Goal: Find specific page/section: Find specific page/section

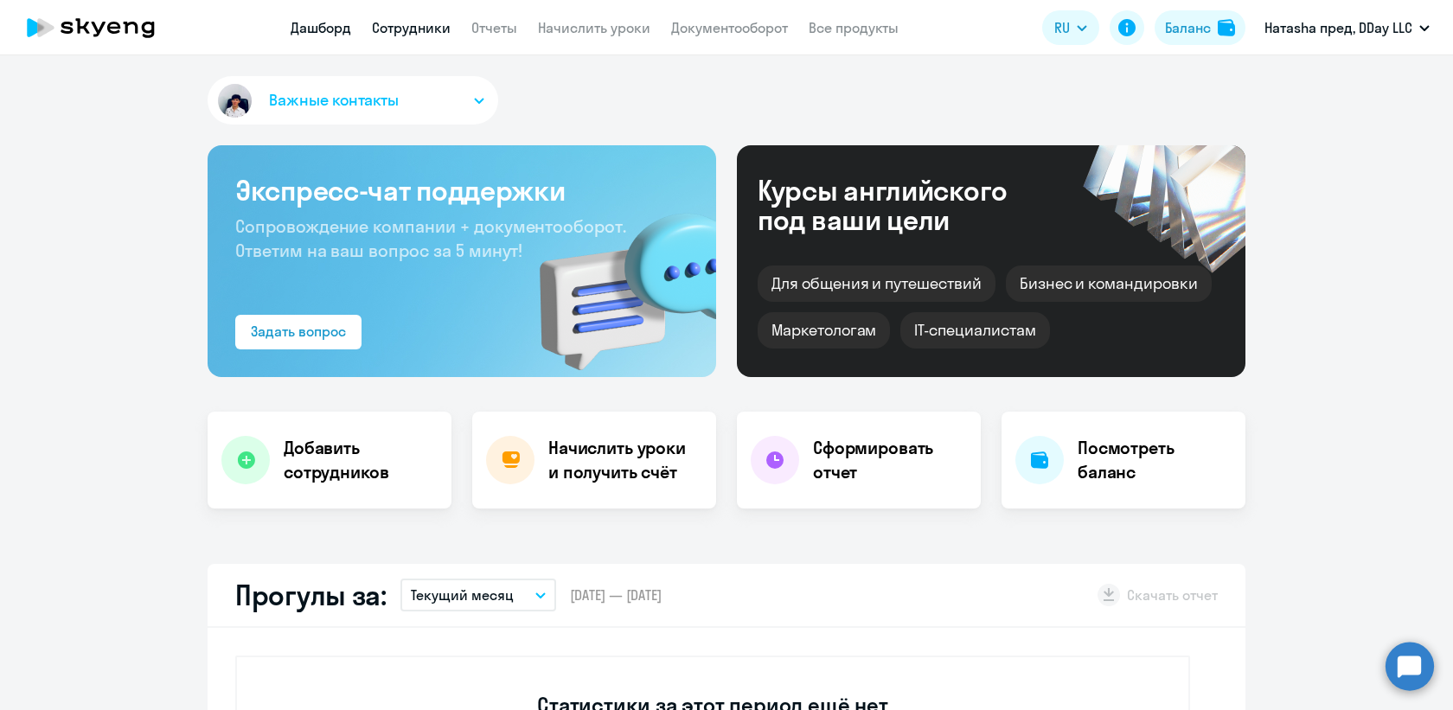
click at [419, 35] on link "Сотрудники" at bounding box center [411, 27] width 79 height 17
select select "30"
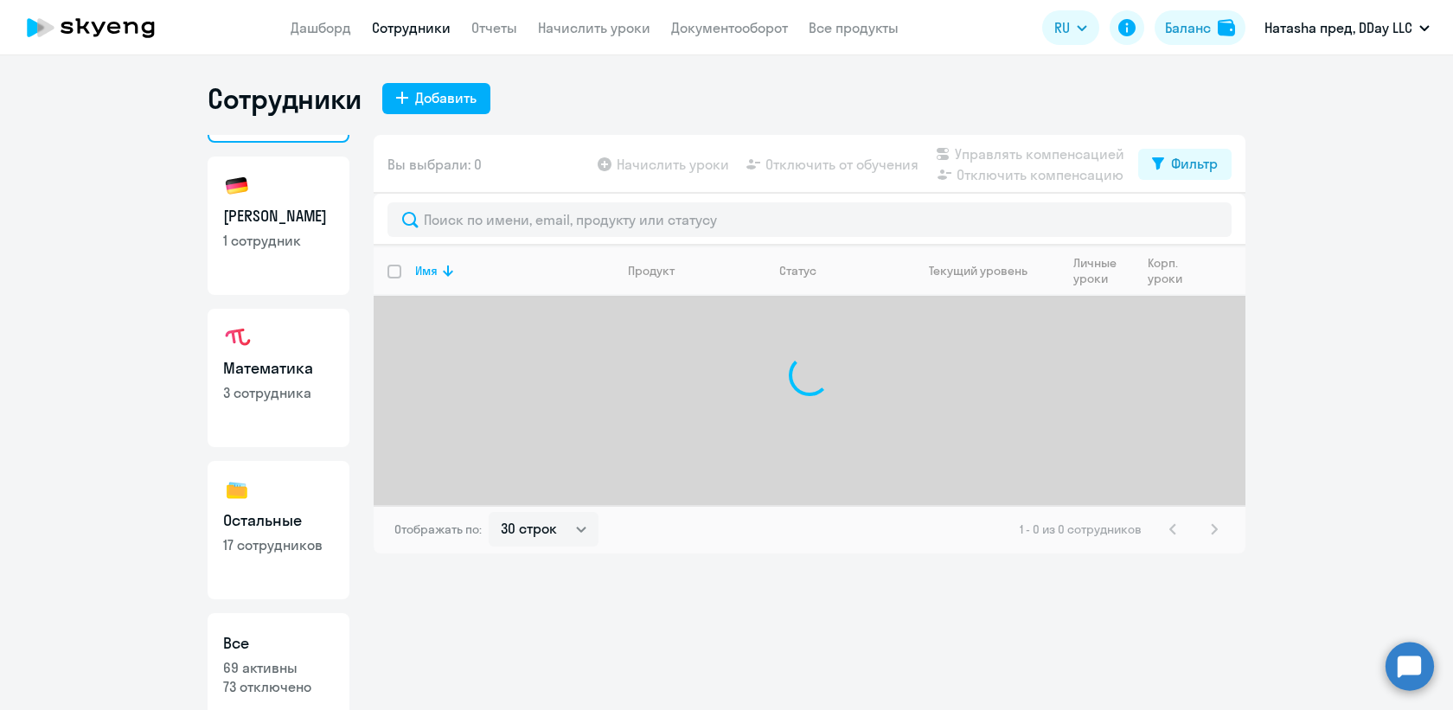
click at [285, 521] on h3 "Остальные" at bounding box center [278, 520] width 111 height 22
select select "30"
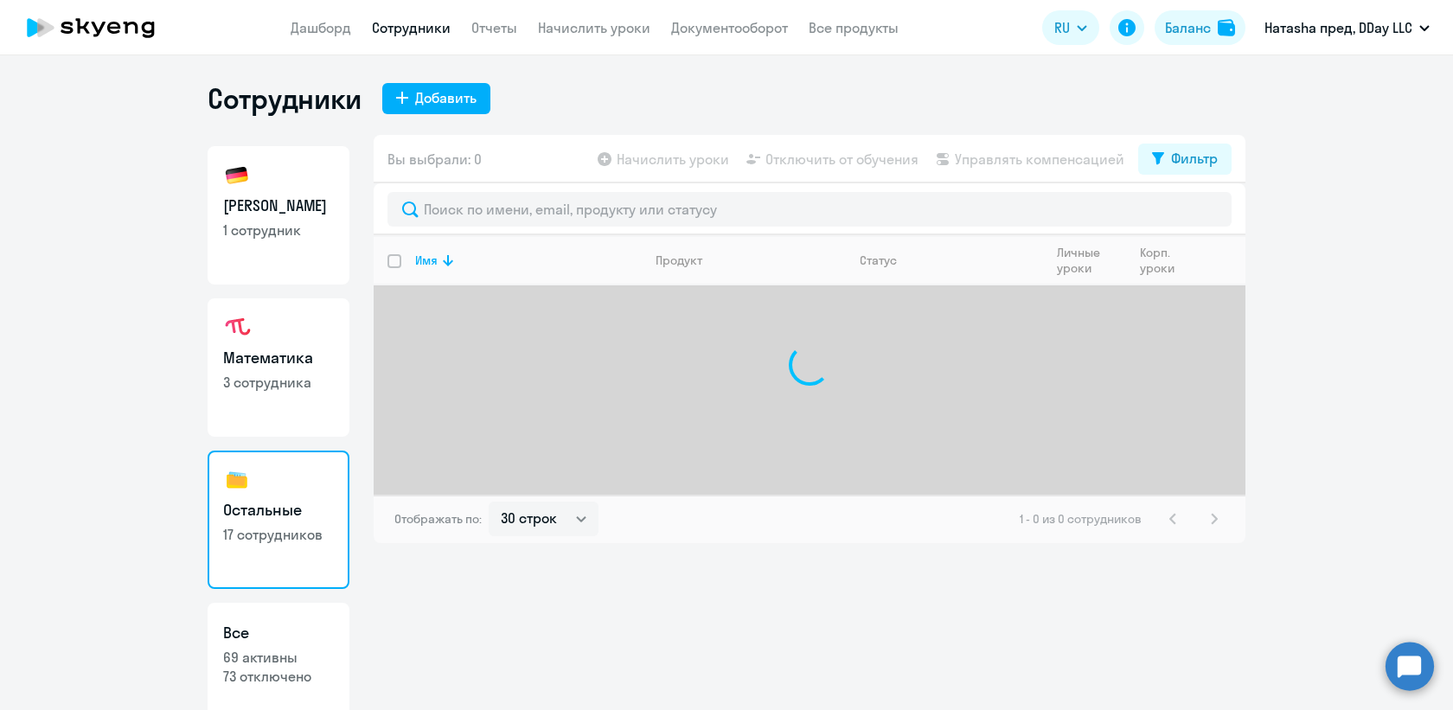
scroll to position [172, 0]
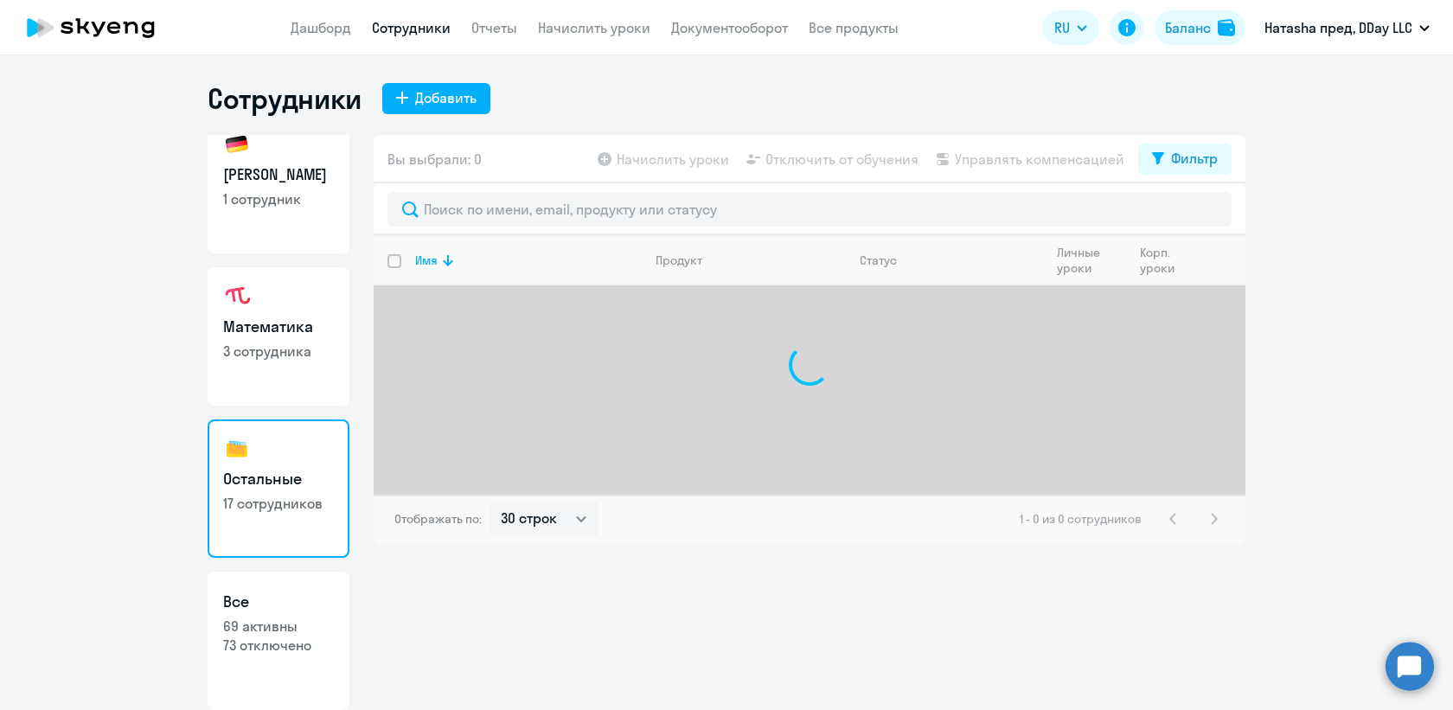
click at [271, 618] on p "69 активны" at bounding box center [278, 626] width 111 height 19
select select "30"
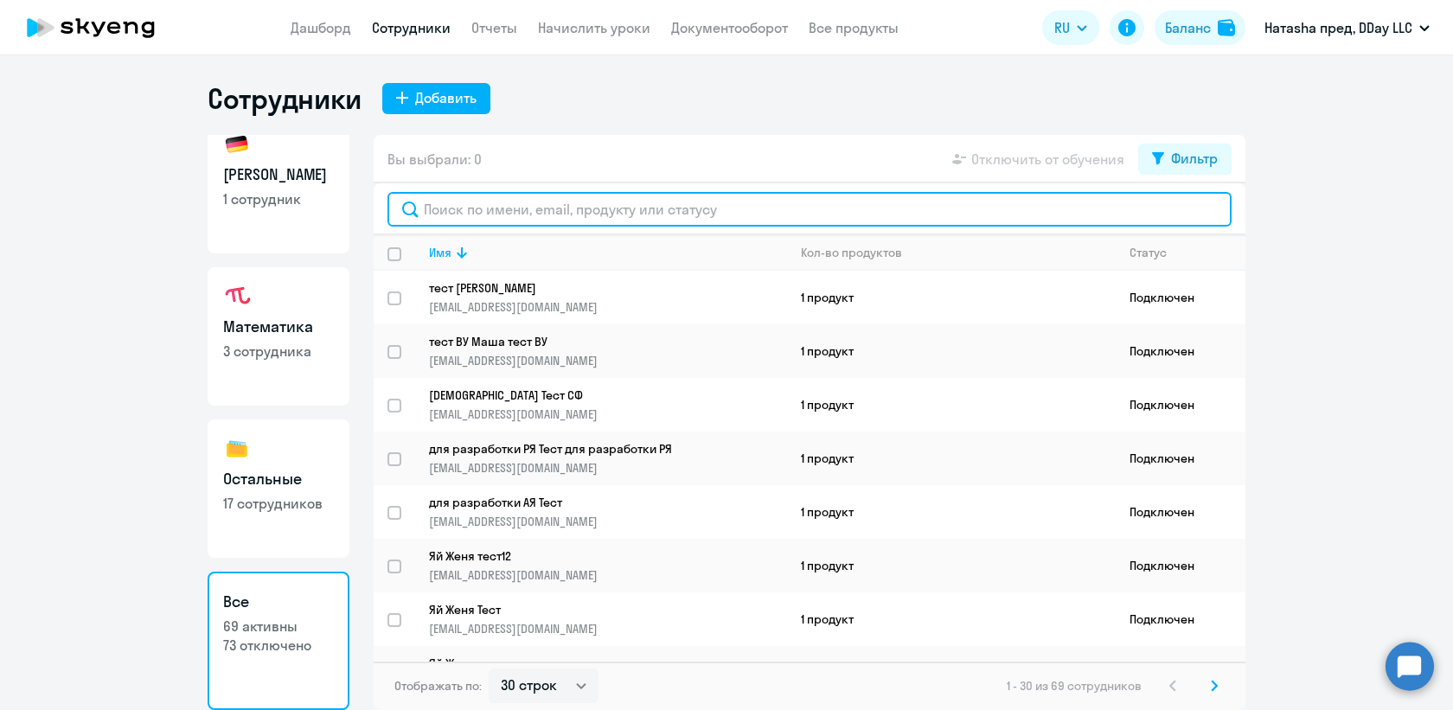
click at [507, 216] on input "text" at bounding box center [809, 209] width 844 height 35
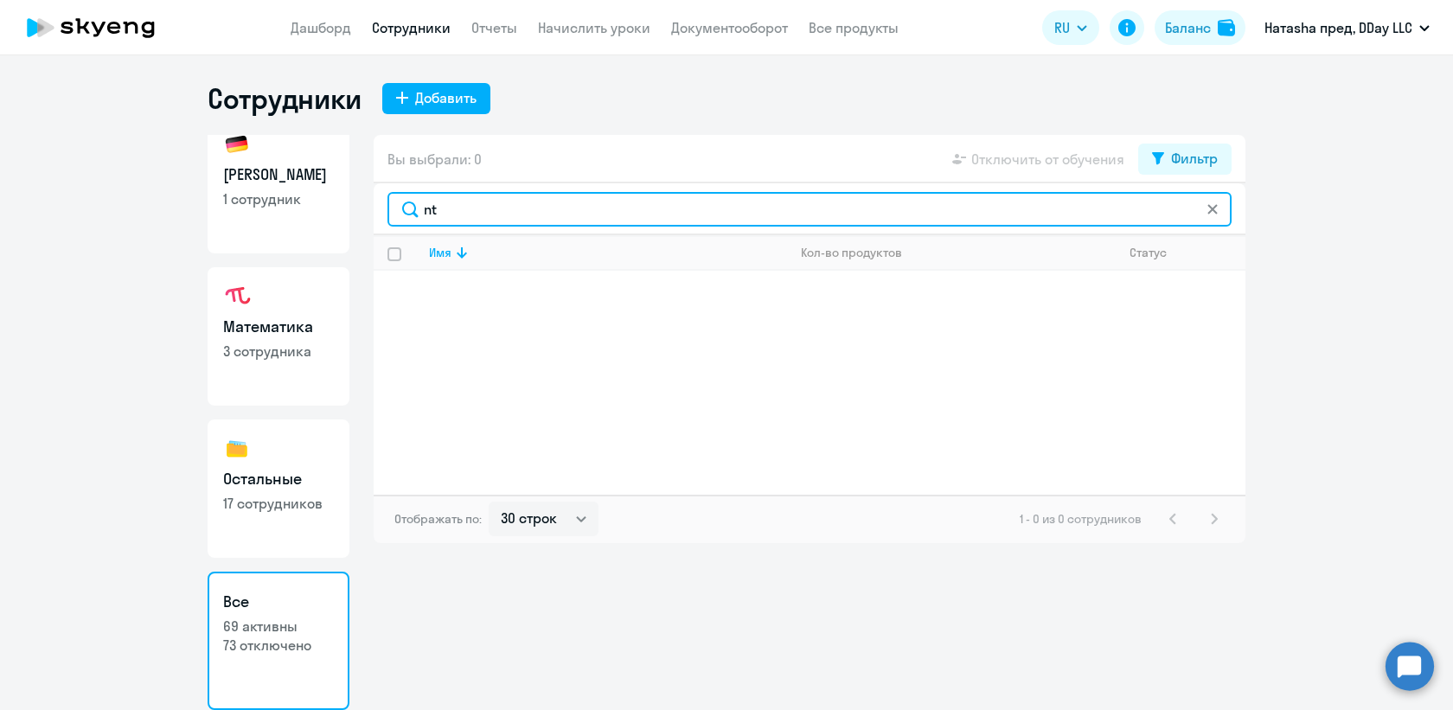
type input "n"
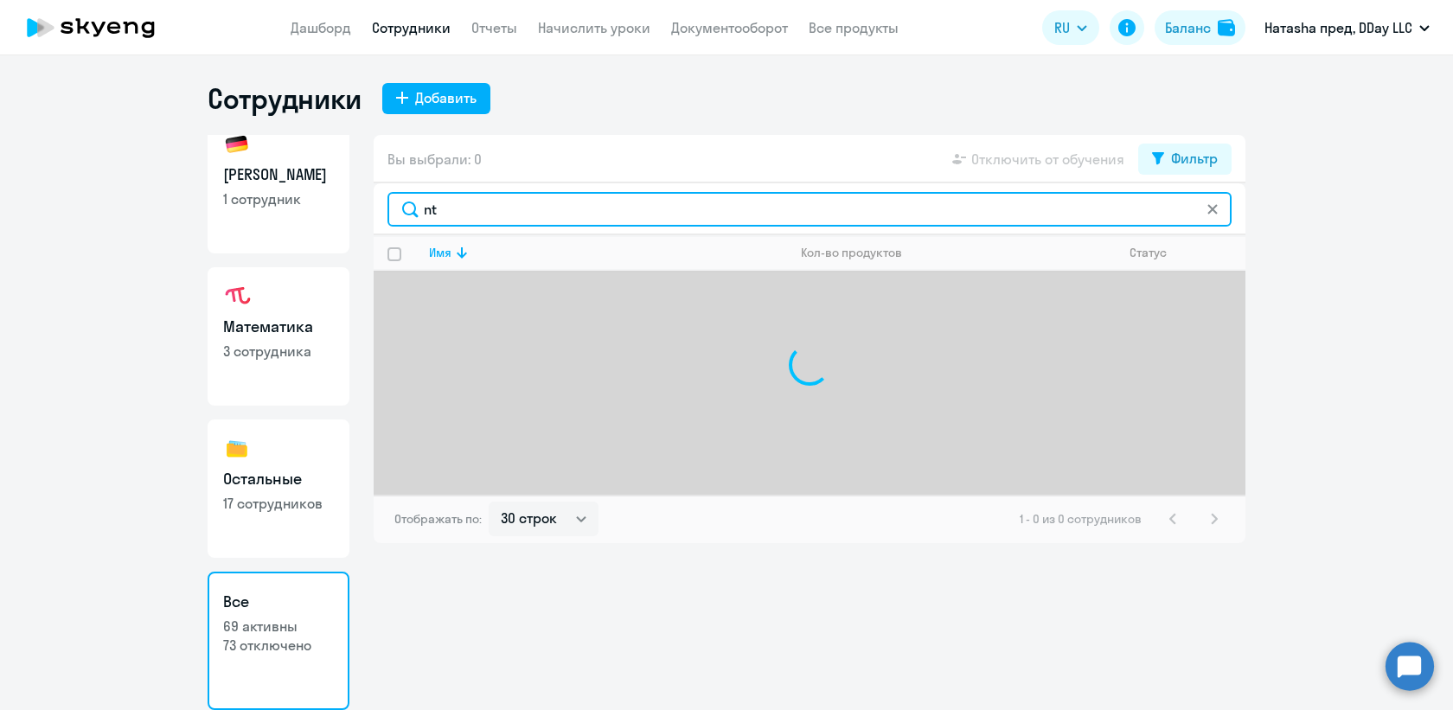
type input "n"
type input "т"
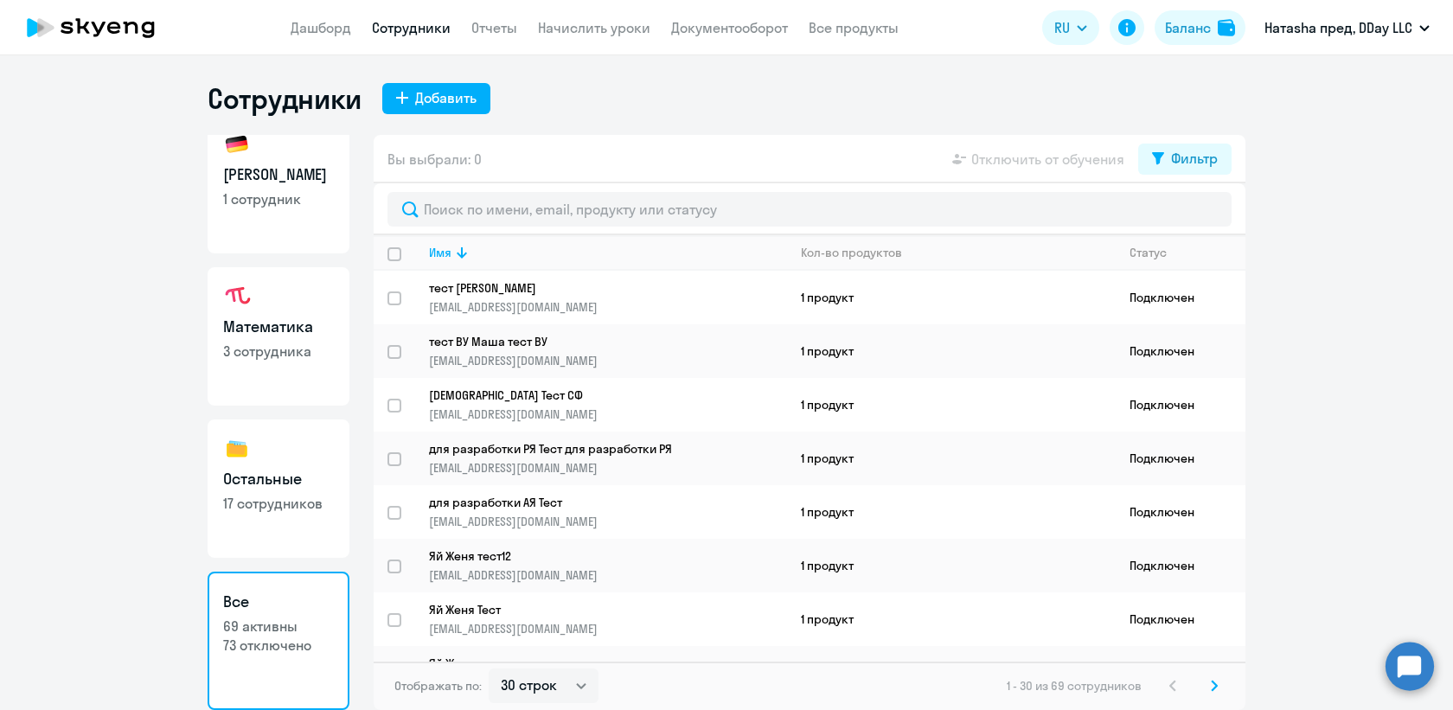
click at [304, 478] on h3 "Остальные" at bounding box center [278, 479] width 111 height 22
select select "30"
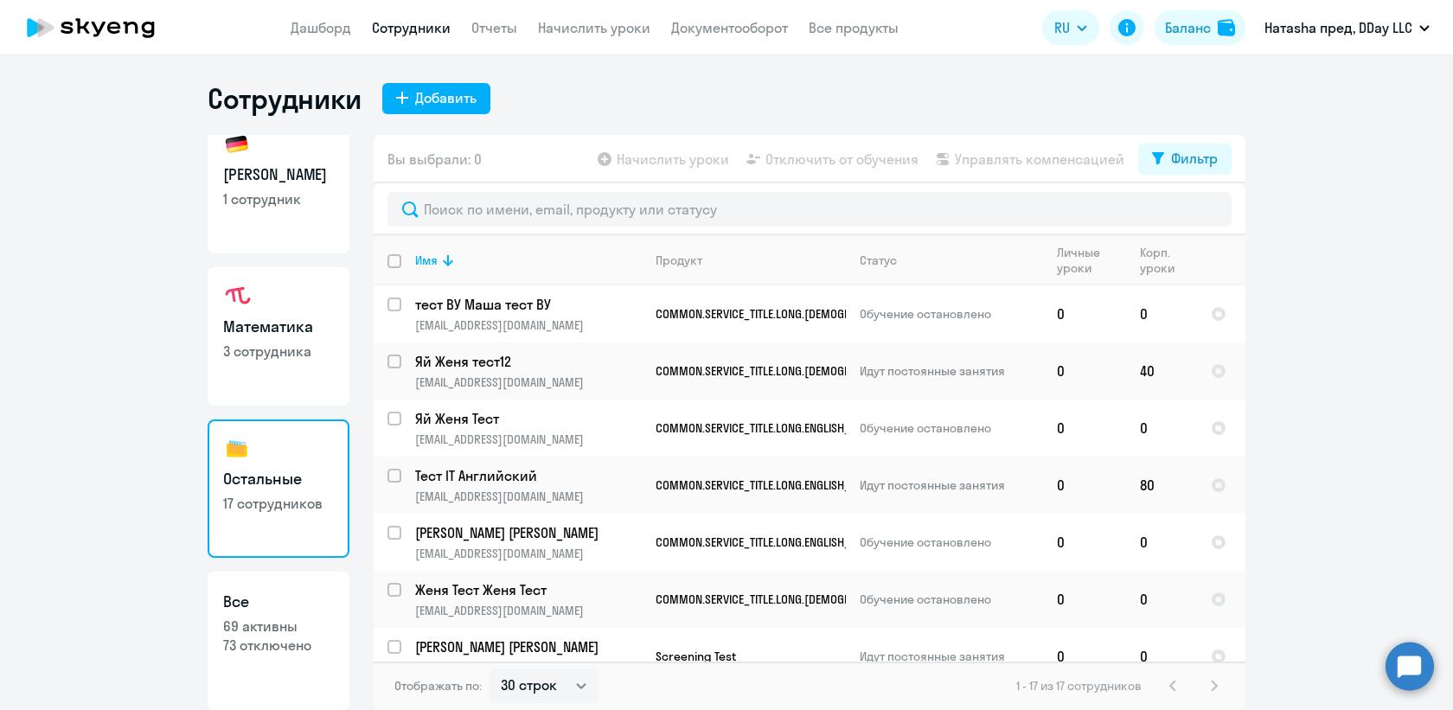
click at [278, 368] on link "Математика 3 сотрудника" at bounding box center [279, 336] width 142 height 138
select select "30"
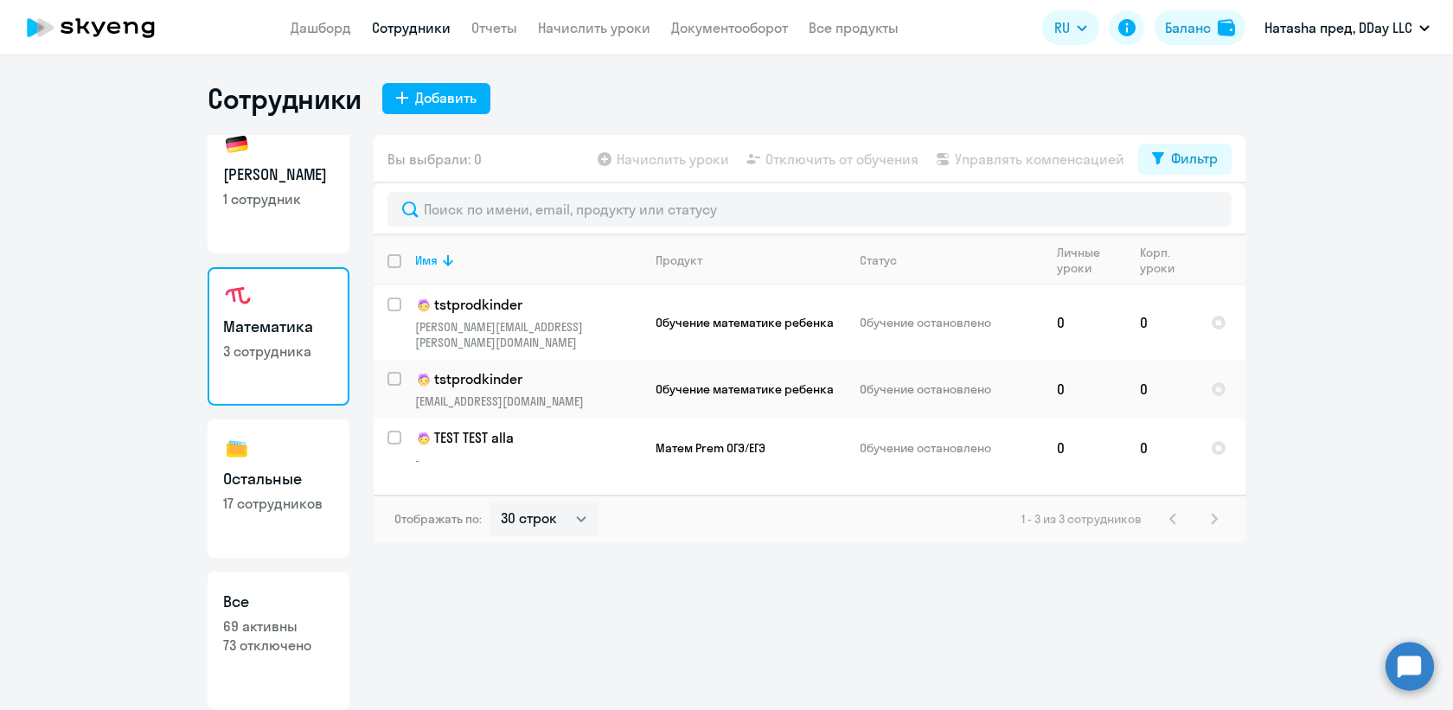
click at [311, 221] on link "Немецкий 1 сотрудник" at bounding box center [279, 184] width 142 height 138
select select "30"
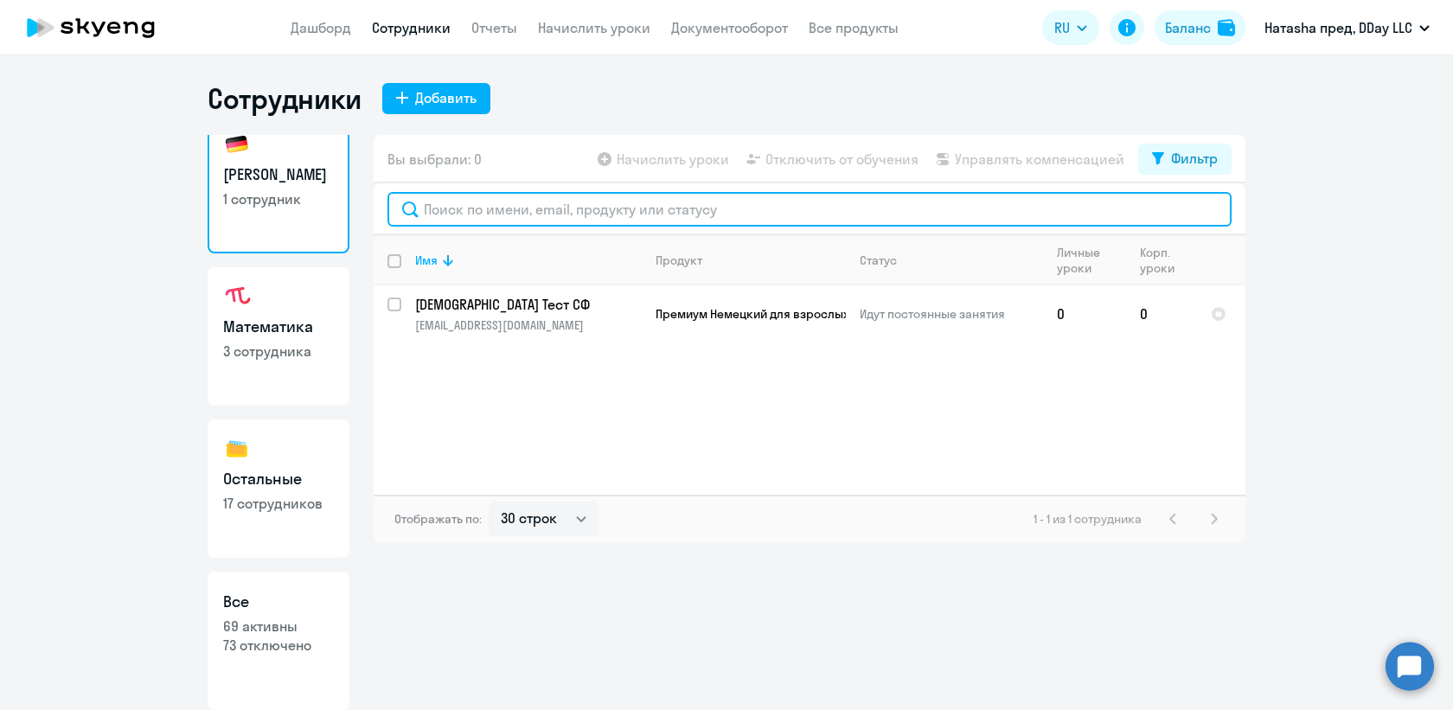
click at [524, 208] on input "text" at bounding box center [809, 209] width 844 height 35
type input "тест"
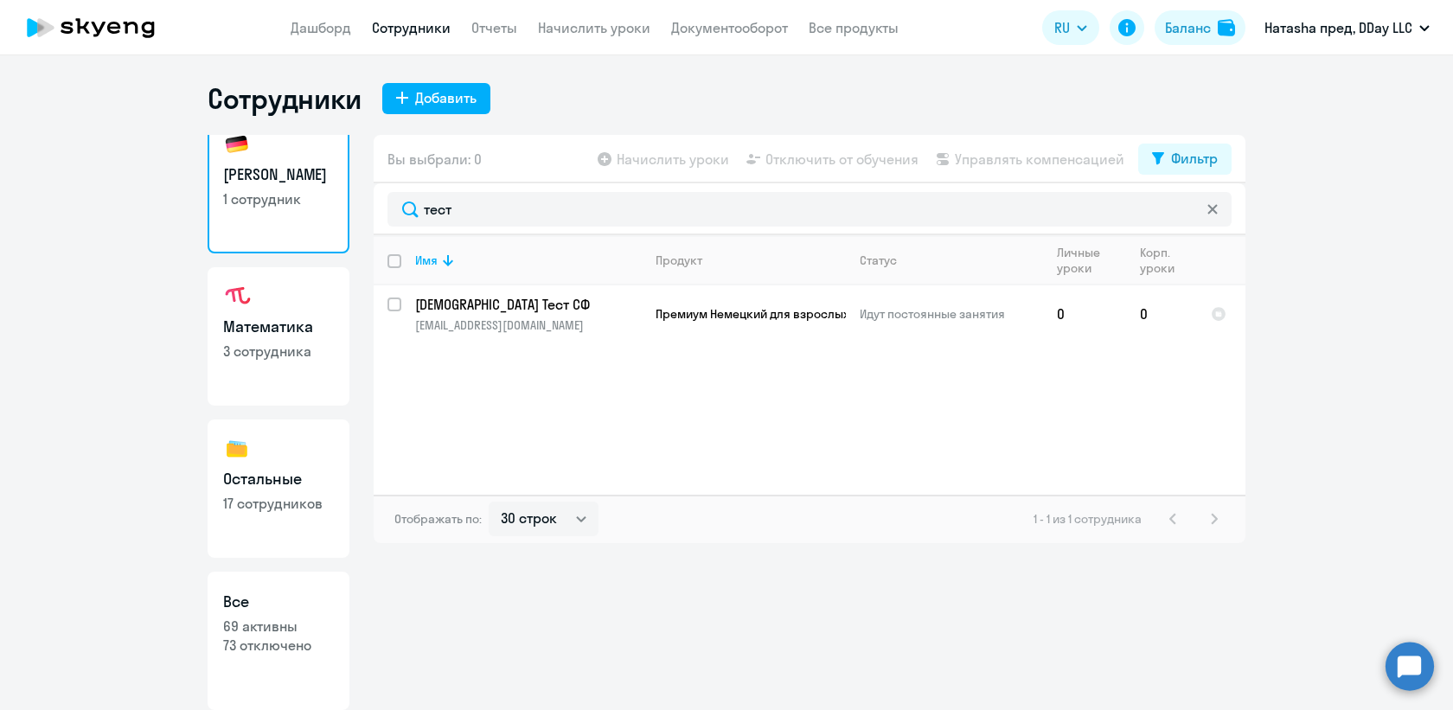
click at [304, 346] on p "3 сотрудника" at bounding box center [278, 351] width 111 height 19
select select "30"
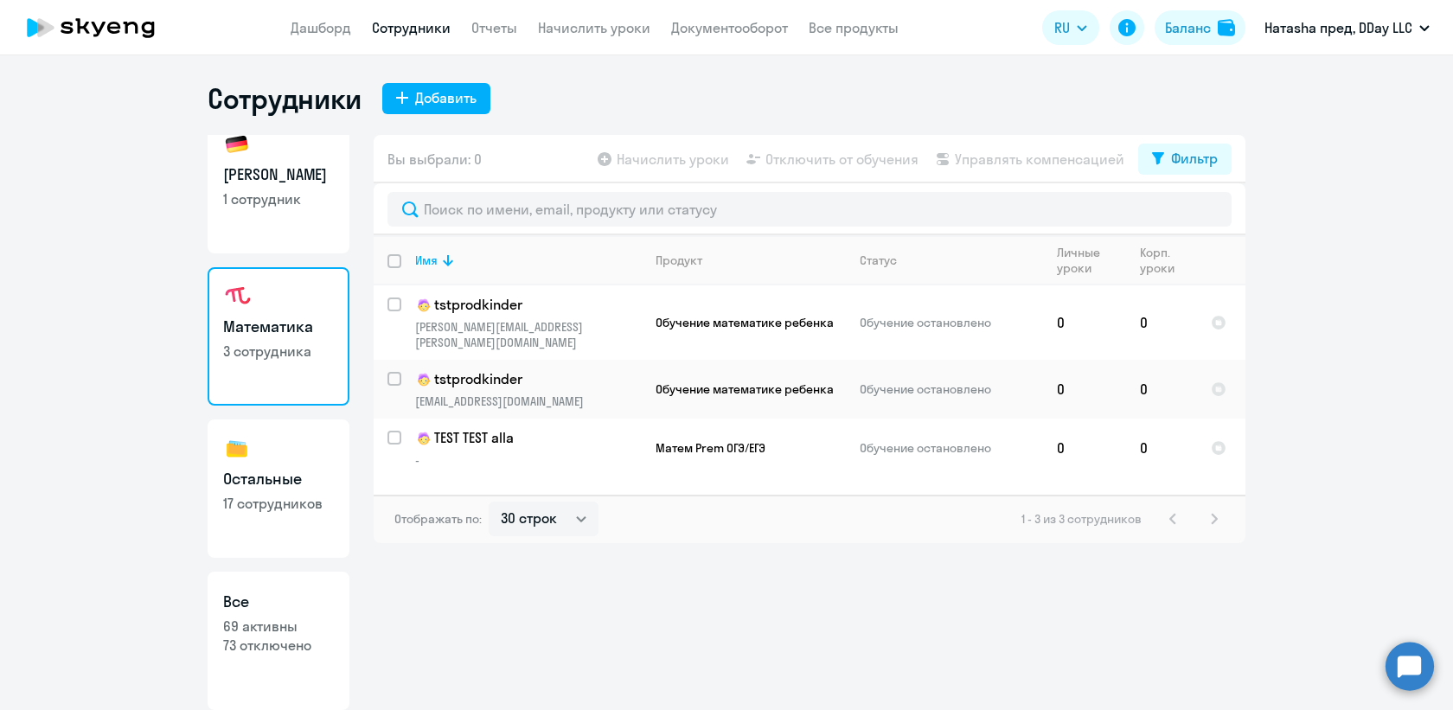
click at [505, 227] on div at bounding box center [810, 209] width 872 height 52
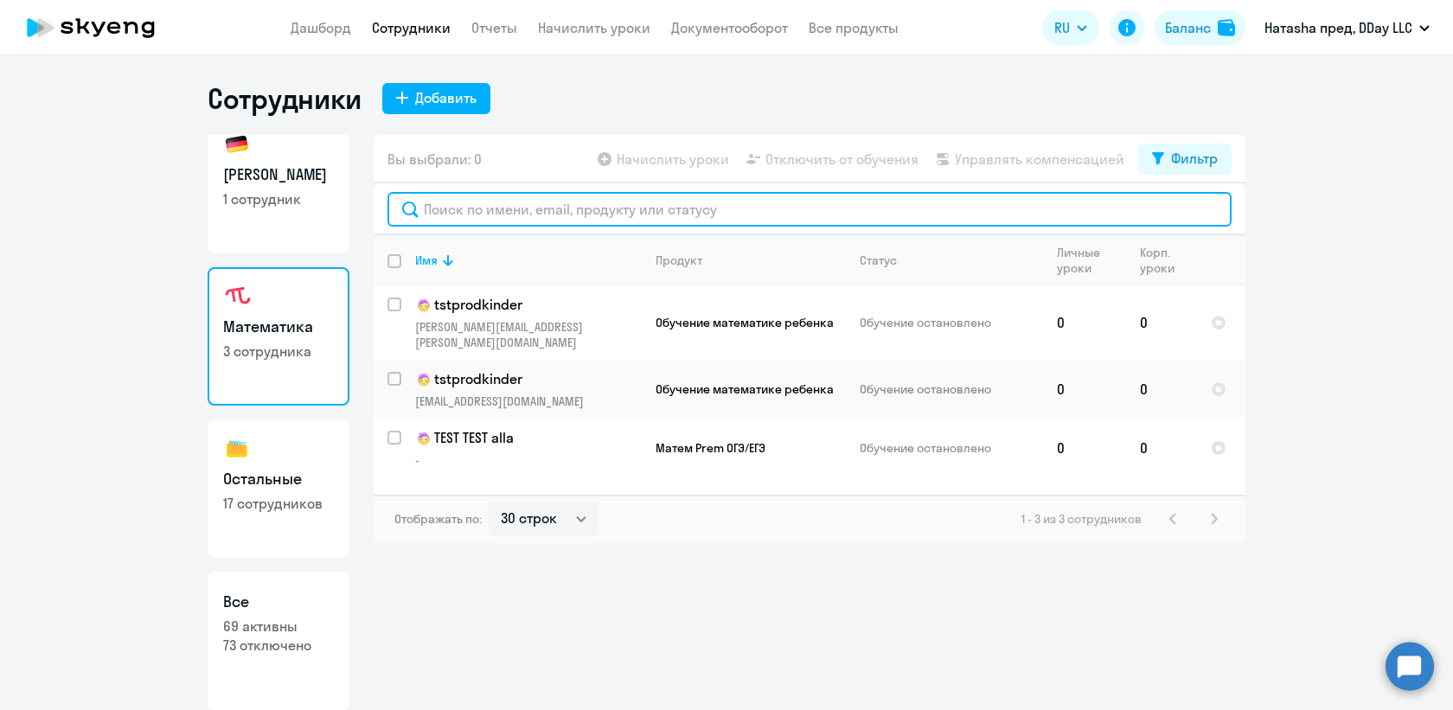
click at [526, 213] on input "text" at bounding box center [809, 209] width 844 height 35
type input "tst"
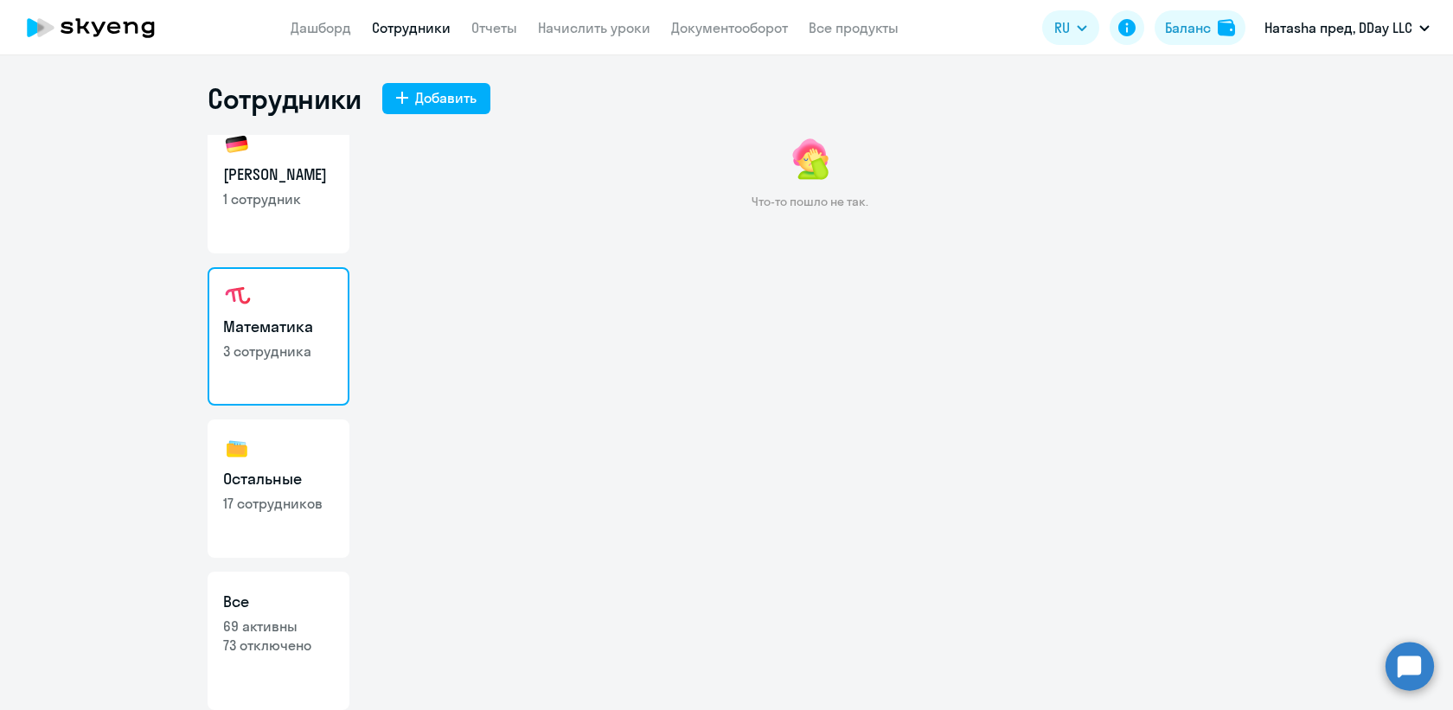
click at [277, 220] on link "Немецкий 1 сотрудник" at bounding box center [279, 184] width 142 height 138
select select "30"
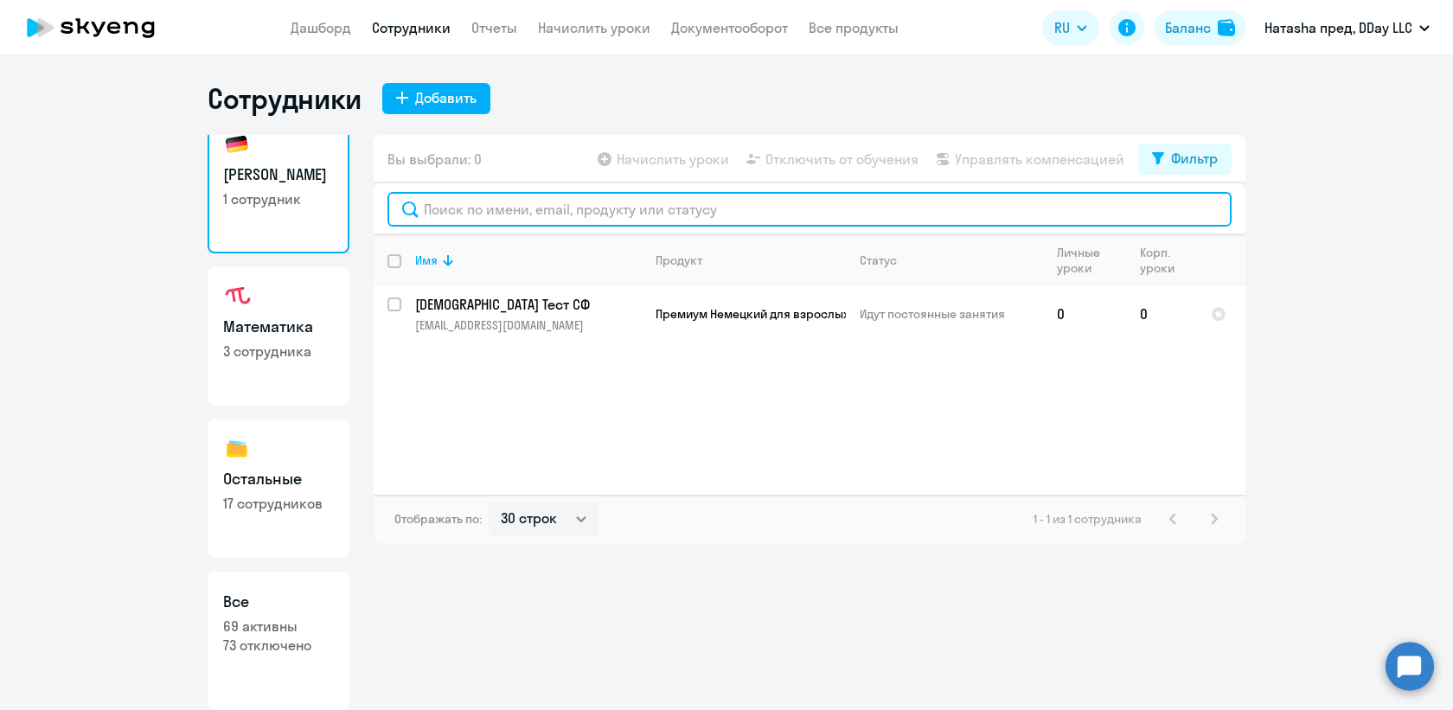
click at [522, 208] on input "text" at bounding box center [809, 209] width 844 height 35
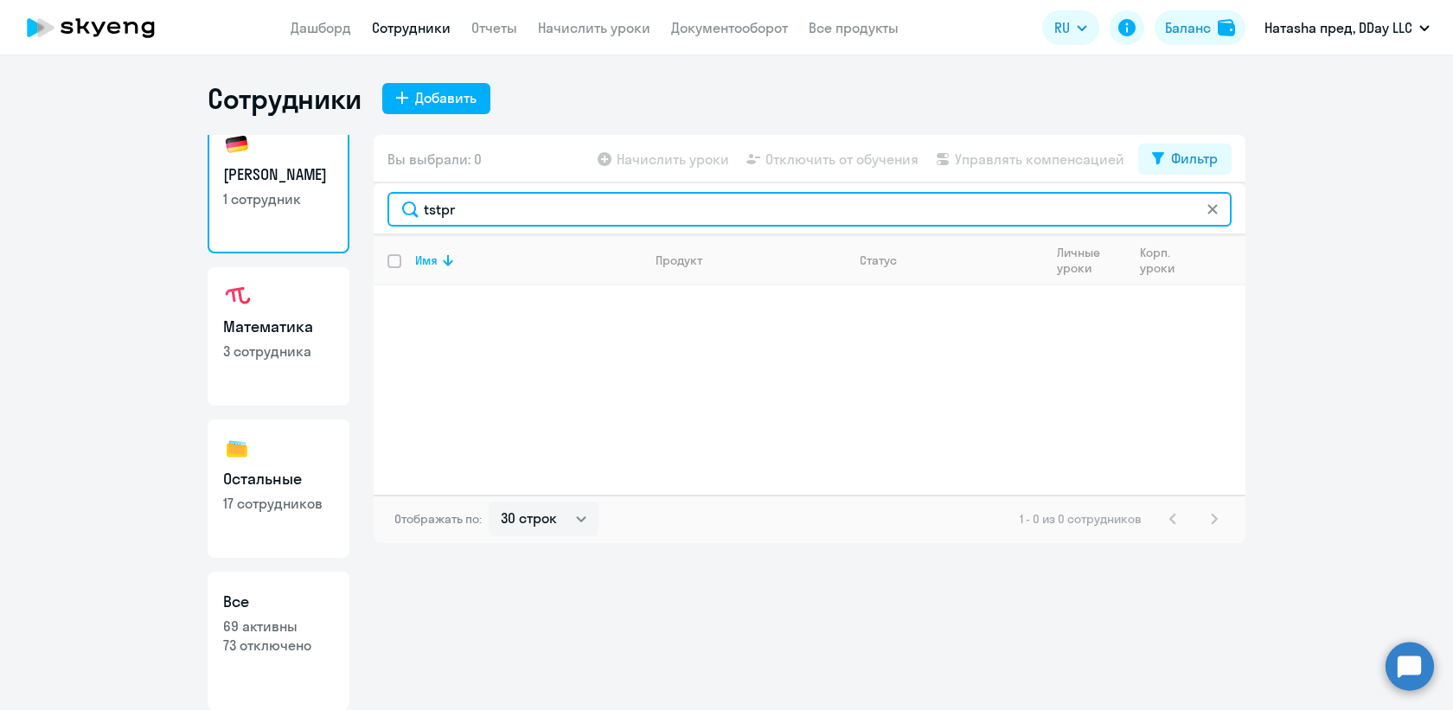
type input "tstpr"
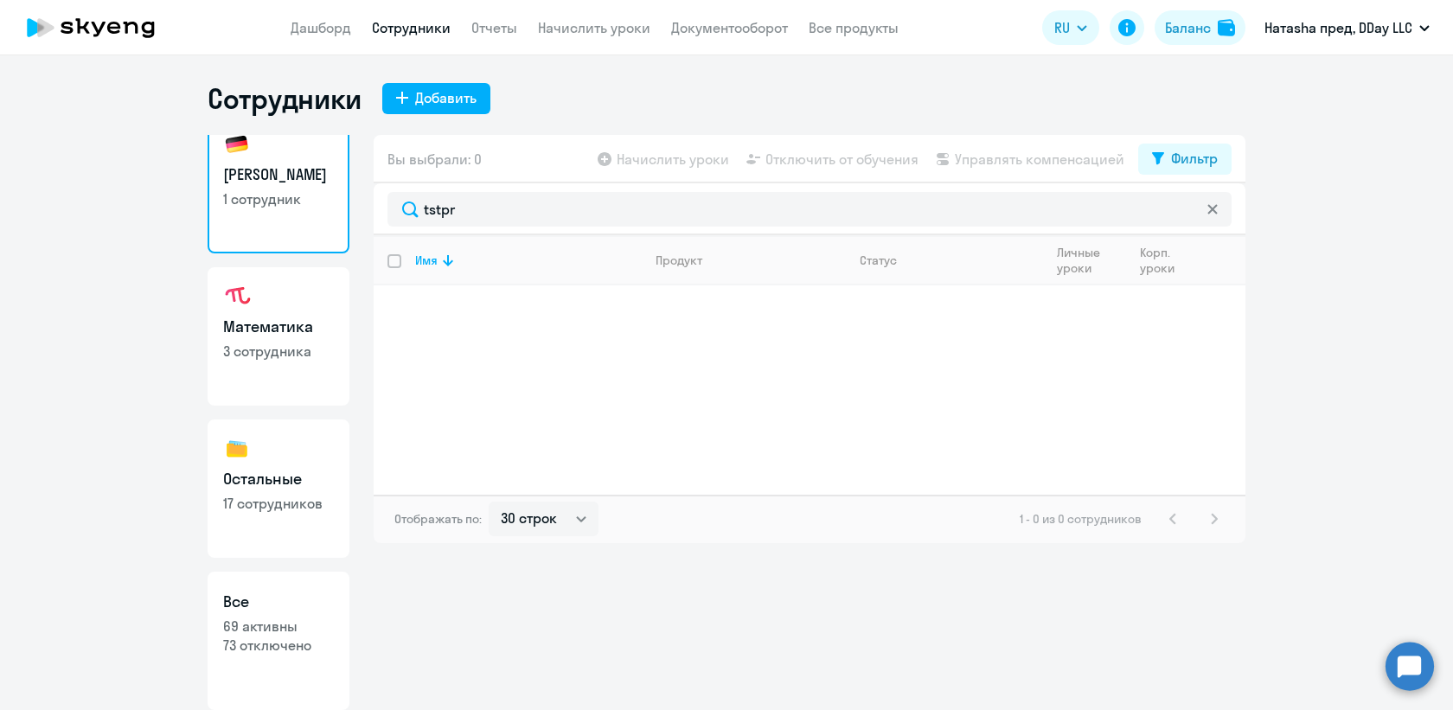
click at [227, 338] on link "Математика 3 сотрудника" at bounding box center [279, 336] width 142 height 138
select select "30"
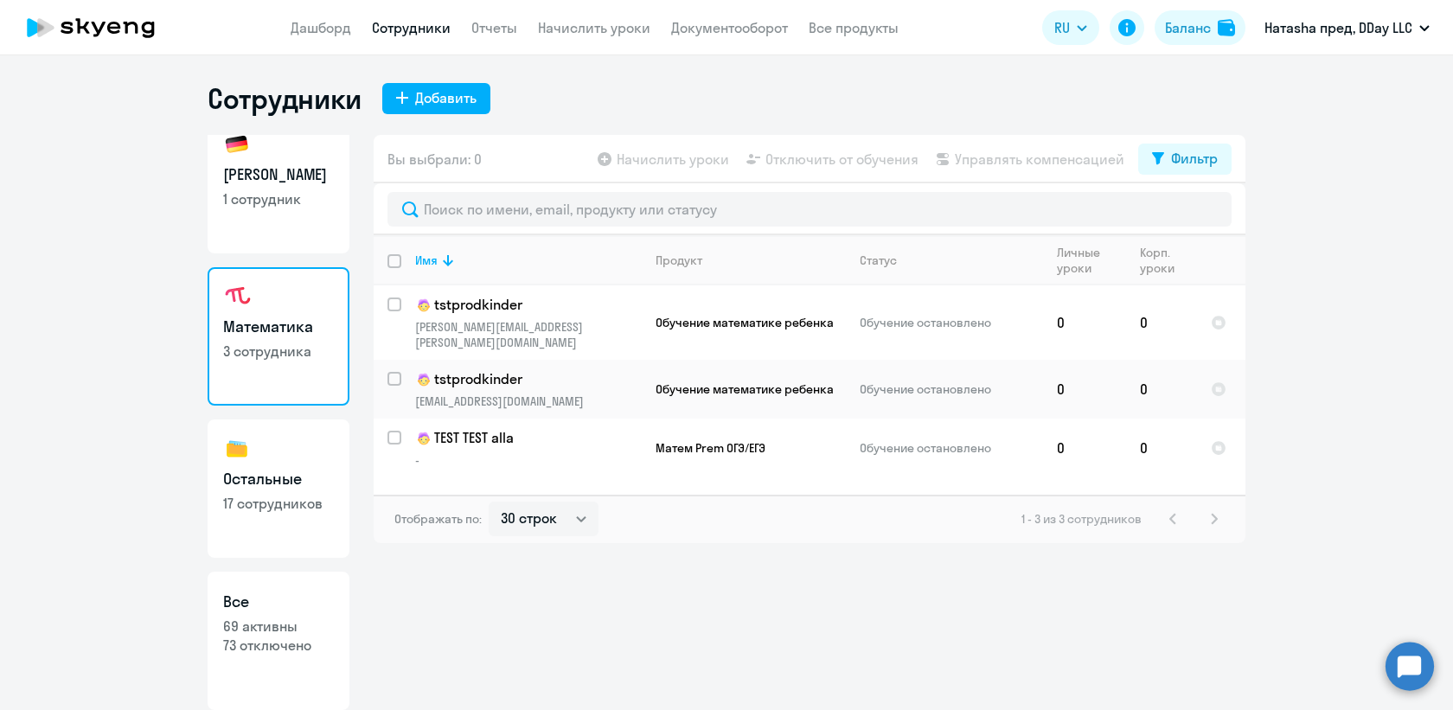
click at [270, 474] on h3 "Остальные" at bounding box center [278, 479] width 111 height 22
select select "30"
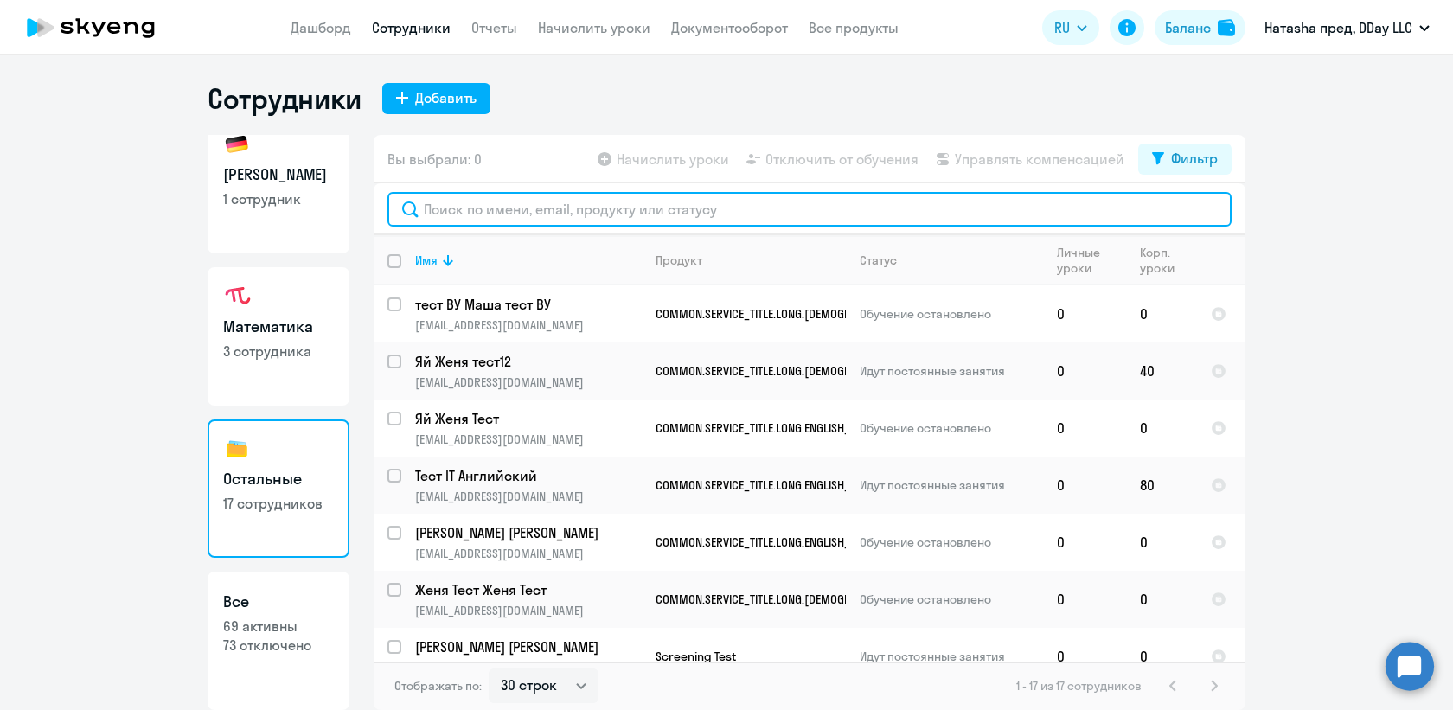
click at [571, 208] on input "text" at bounding box center [809, 209] width 844 height 35
type input "Яй"
